Goal: Task Accomplishment & Management: Manage account settings

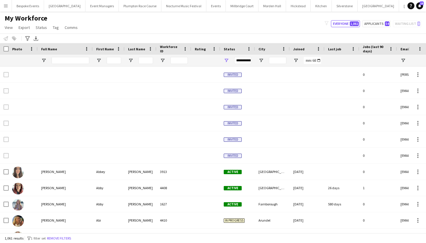
click at [6, 9] on button "Menu" at bounding box center [6, 6] width 12 height 12
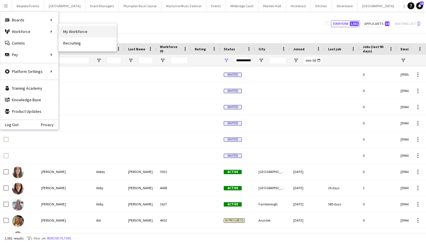
click at [63, 32] on link "My Workforce" at bounding box center [87, 32] width 58 height 12
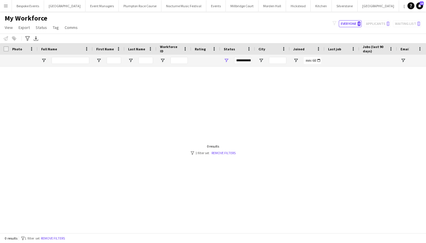
click at [3, 8] on button "Menu" at bounding box center [6, 6] width 12 height 12
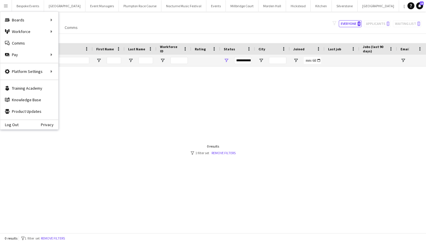
click at [98, 121] on div at bounding box center [204, 150] width 408 height 166
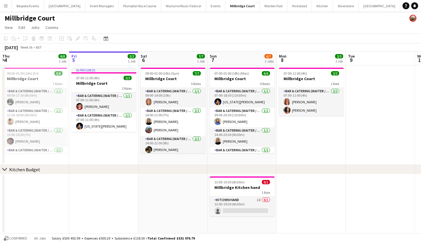
click at [7, 8] on app-icon "Menu" at bounding box center [5, 5] width 5 height 5
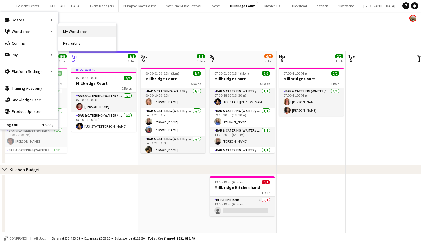
click at [69, 29] on link "My Workforce" at bounding box center [87, 32] width 58 height 12
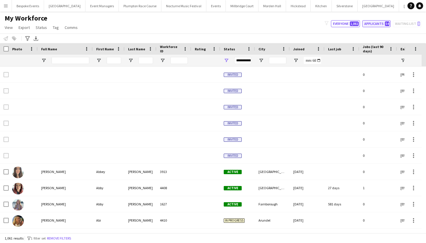
click at [373, 25] on button "Applicants 54" at bounding box center [376, 23] width 28 height 7
type input "**********"
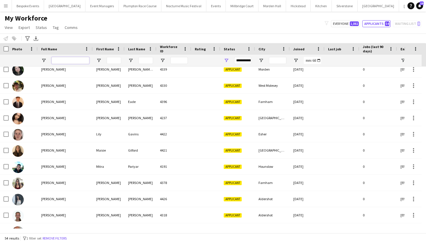
click at [71, 58] on input "Full Name Filter Input" at bounding box center [71, 60] width 38 height 7
type input "****"
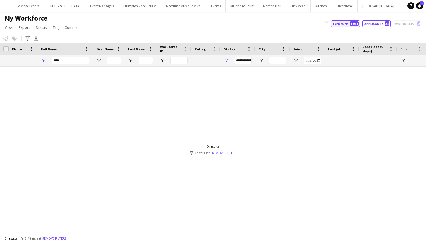
click at [353, 26] on span "1,061" at bounding box center [353, 23] width 9 height 5
type input "**********"
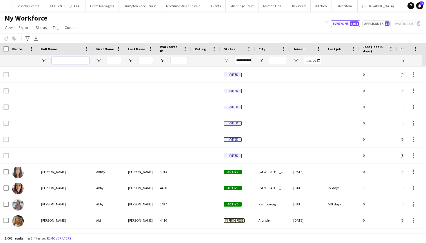
click at [81, 58] on input "Full Name Filter Input" at bounding box center [71, 60] width 38 height 7
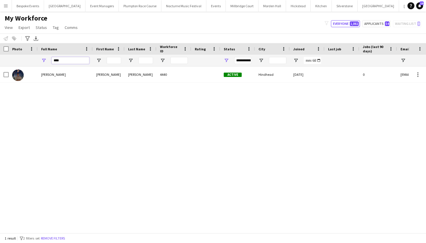
type input "****"
drag, startPoint x: 81, startPoint y: 58, endPoint x: 78, endPoint y: 75, distance: 17.4
click at [78, 75] on div "Luke Taylor" at bounding box center [65, 75] width 55 height 16
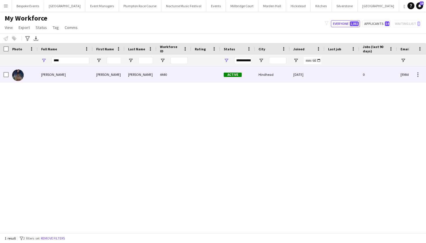
click at [78, 75] on div "Luke Taylor" at bounding box center [65, 75] width 55 height 16
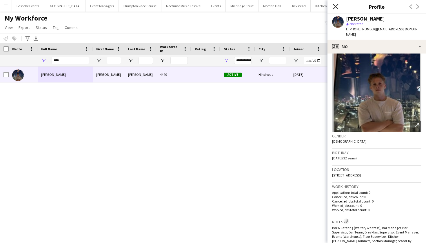
click at [336, 8] on icon "Close pop-in" at bounding box center [335, 7] width 6 height 6
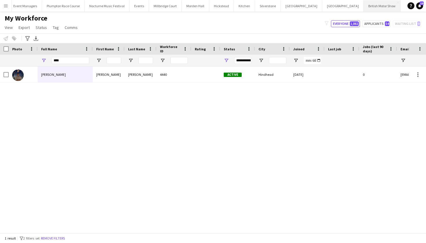
scroll to position [0, 76]
click at [400, 6] on button "KKHQ Close" at bounding box center [409, 5] width 19 height 11
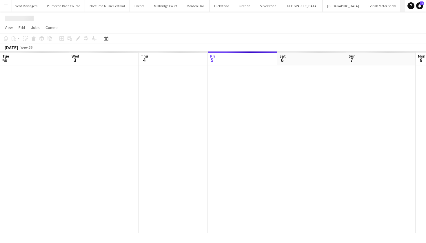
scroll to position [0, 138]
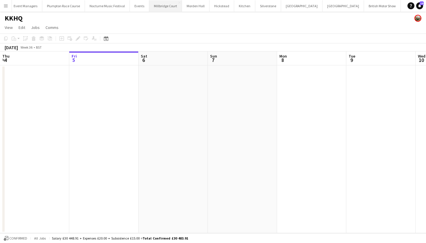
click at [155, 8] on button "Millbridge Court Close" at bounding box center [165, 5] width 33 height 11
